Goal: Check status: Check status

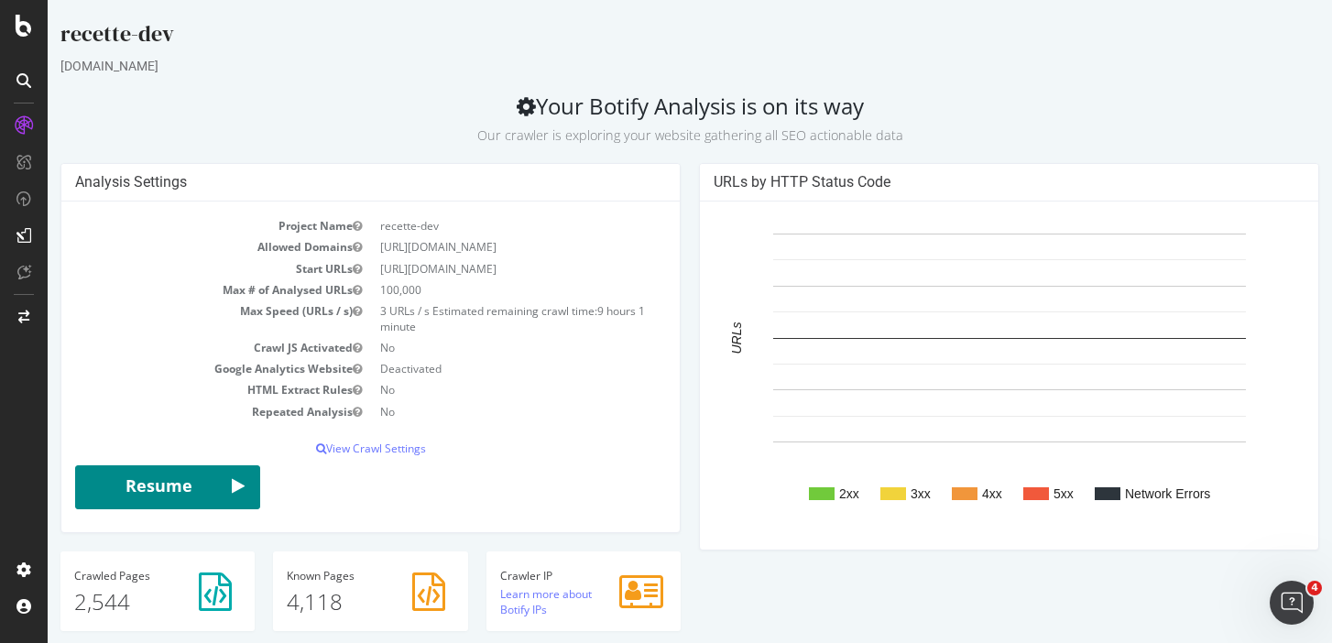
click at [238, 488] on icon "submit" at bounding box center [238, 488] width 13 height 24
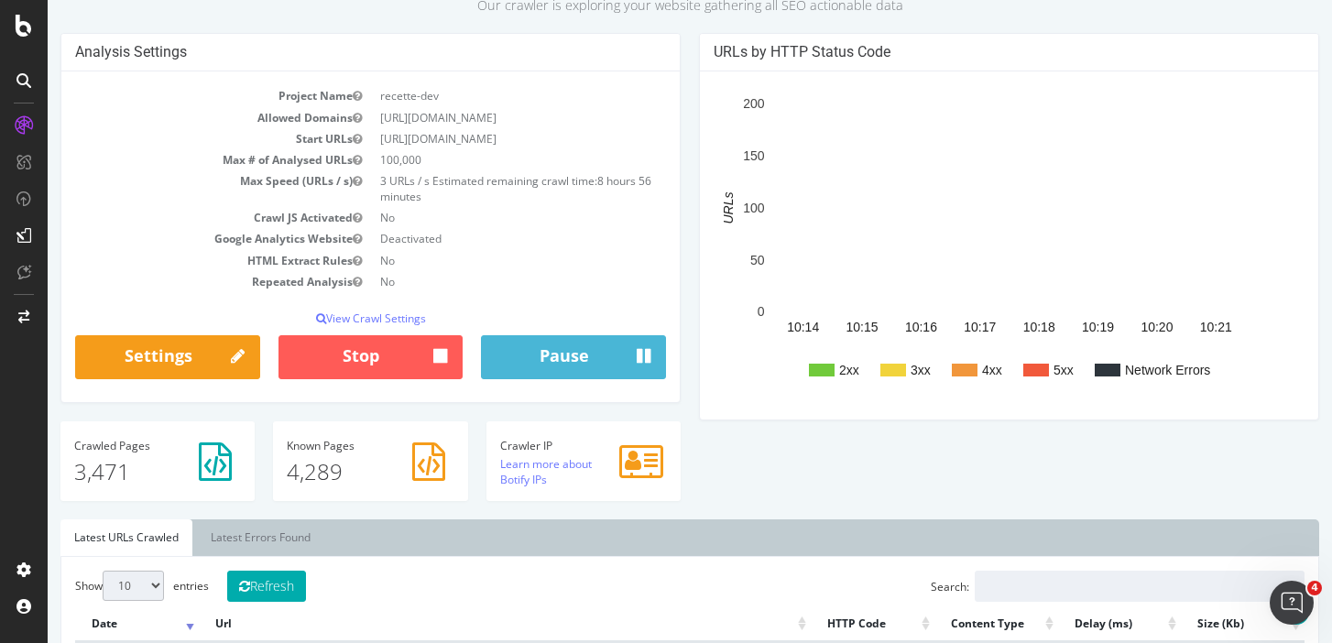
scroll to position [187, 0]
